Goal: Navigation & Orientation: Find specific page/section

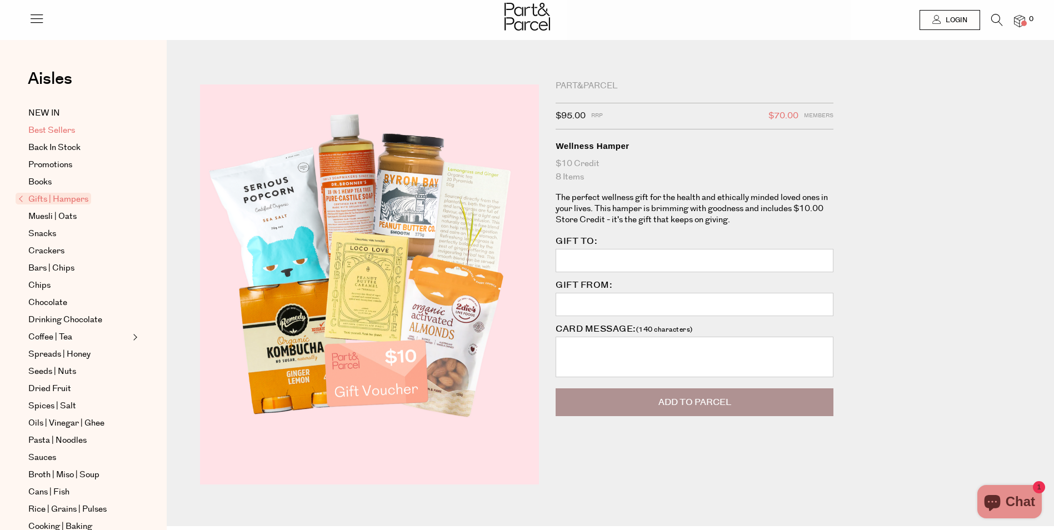
click at [66, 129] on span "Best Sellers" at bounding box center [51, 130] width 47 height 13
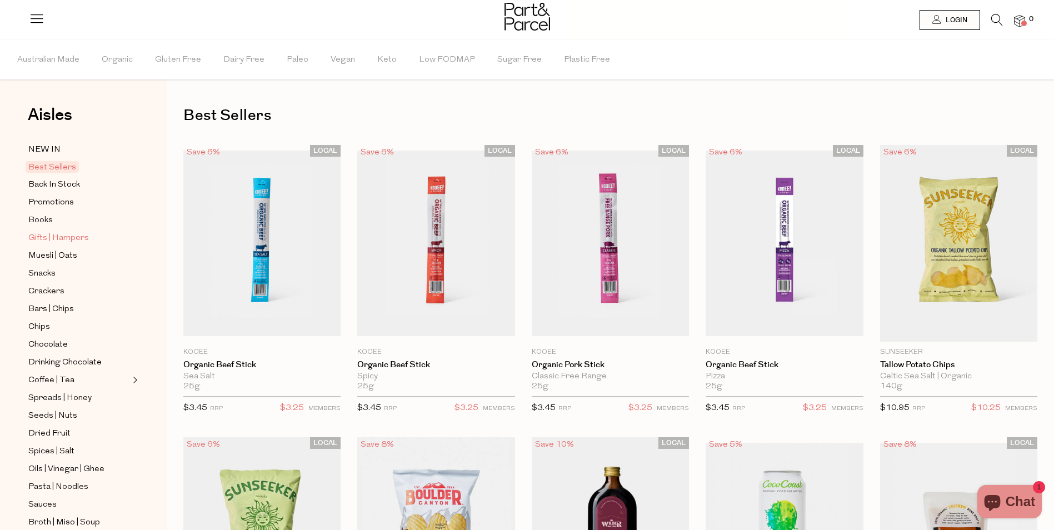
click at [46, 237] on span "Gifts | Hampers" at bounding box center [58, 238] width 61 height 13
